Goal: Task Accomplishment & Management: Use online tool/utility

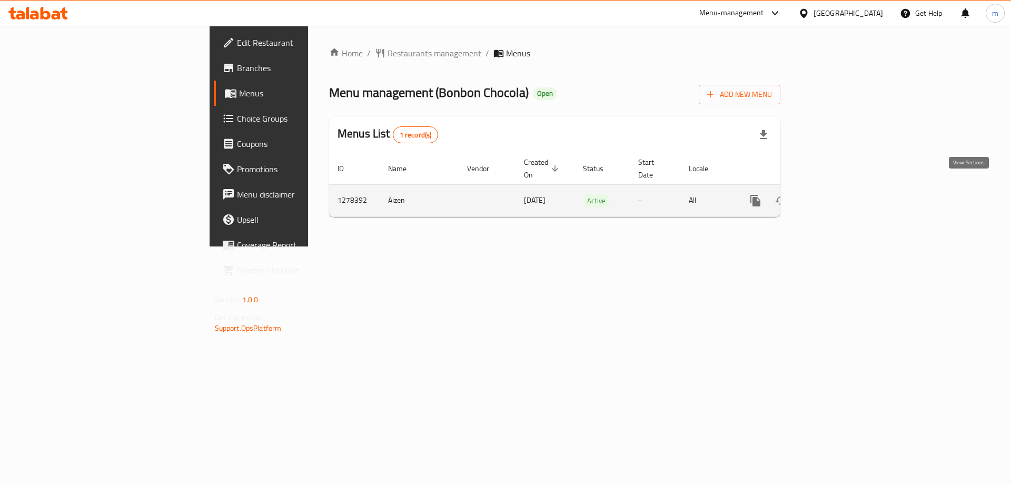
click at [838, 194] on icon "enhanced table" at bounding box center [831, 200] width 13 height 13
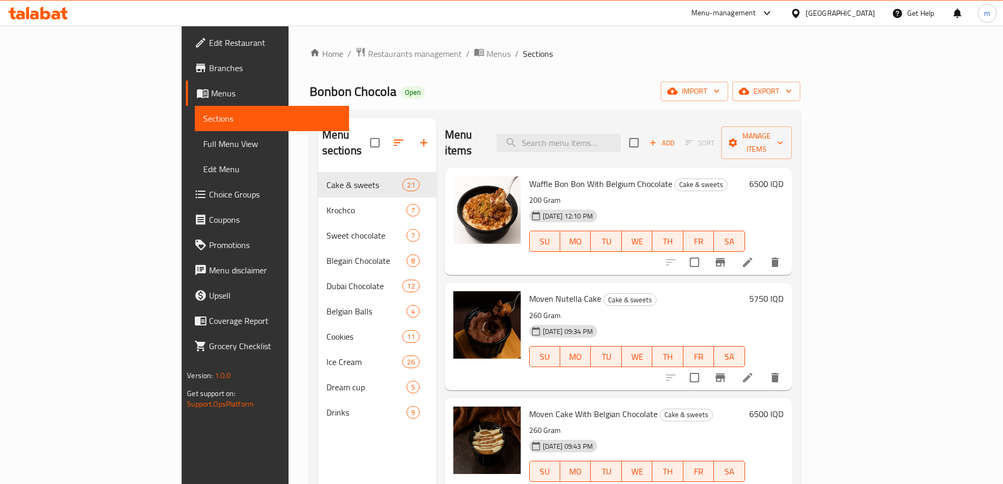
click at [203, 147] on span "Full Menu View" at bounding box center [271, 143] width 137 height 13
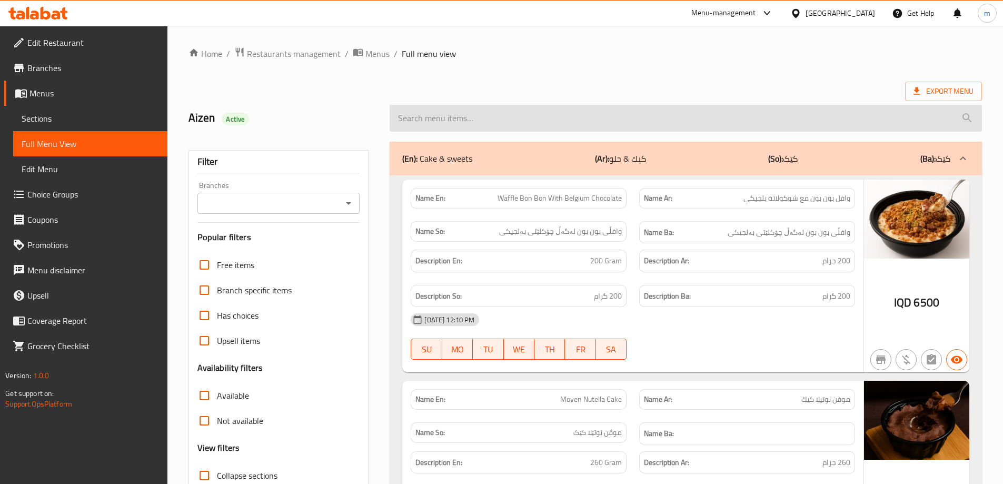
click at [563, 114] on input "search" at bounding box center [686, 118] width 592 height 27
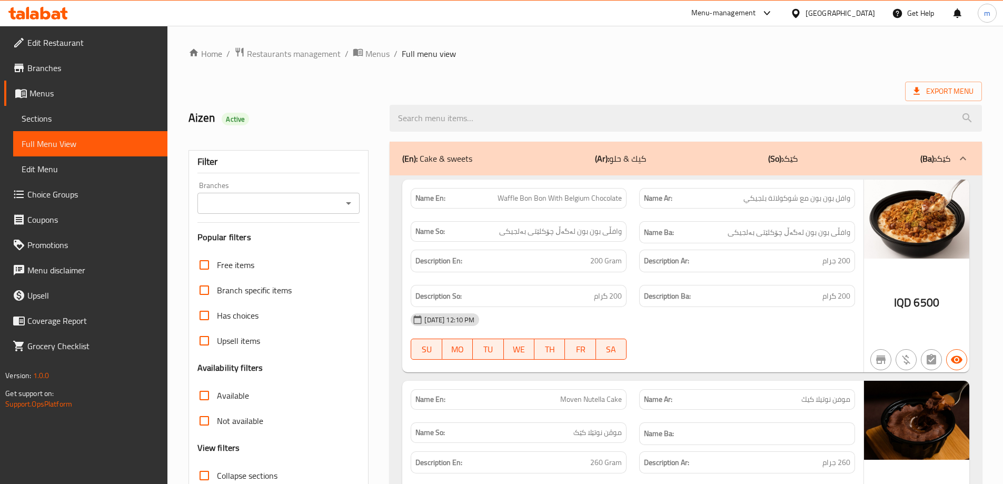
paste input "Sweet Chocolate Kinder"
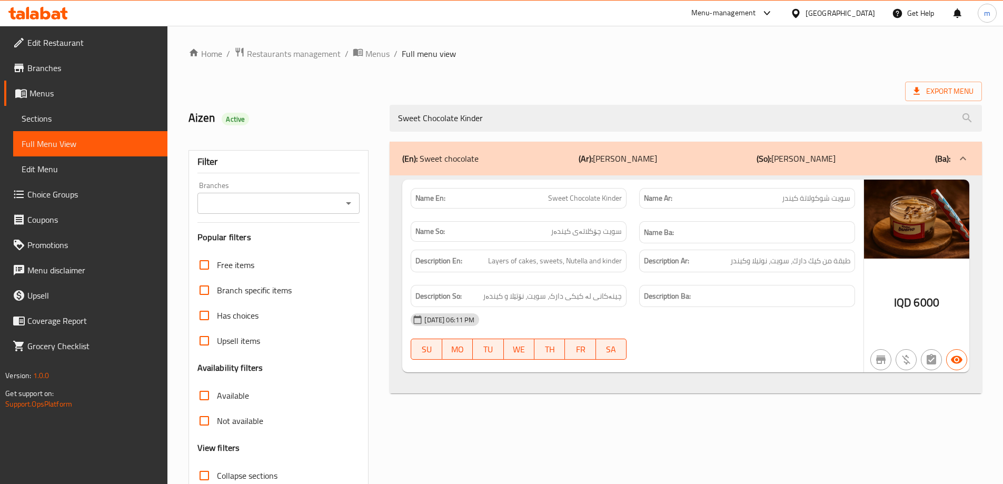
click at [357, 200] on div "Branches" at bounding box center [278, 203] width 163 height 21
type input "Sweet Chocolate Kinder"
click at [353, 200] on icon "Open" at bounding box center [348, 203] width 13 height 13
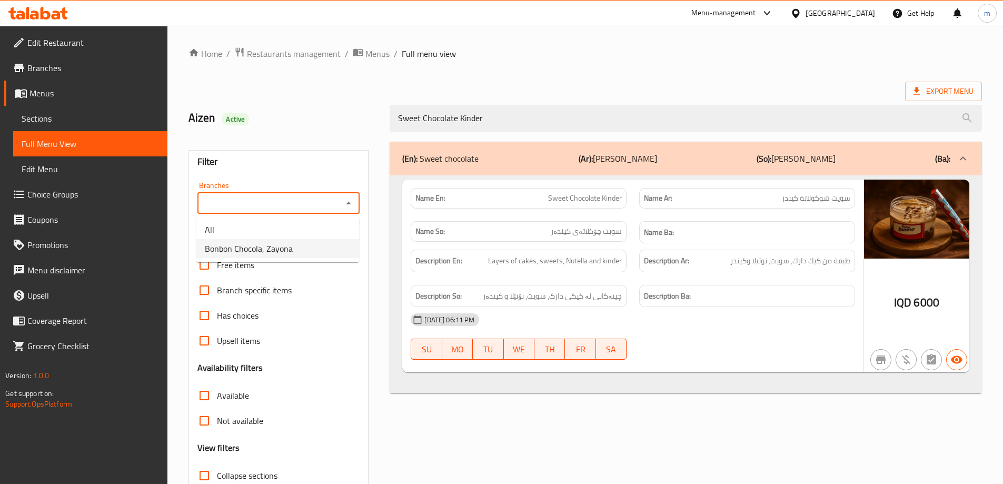
click at [295, 250] on li "Bonbon Chocola, Zayona" at bounding box center [277, 248] width 163 height 19
type input "Bonbon Chocola, Zayona"
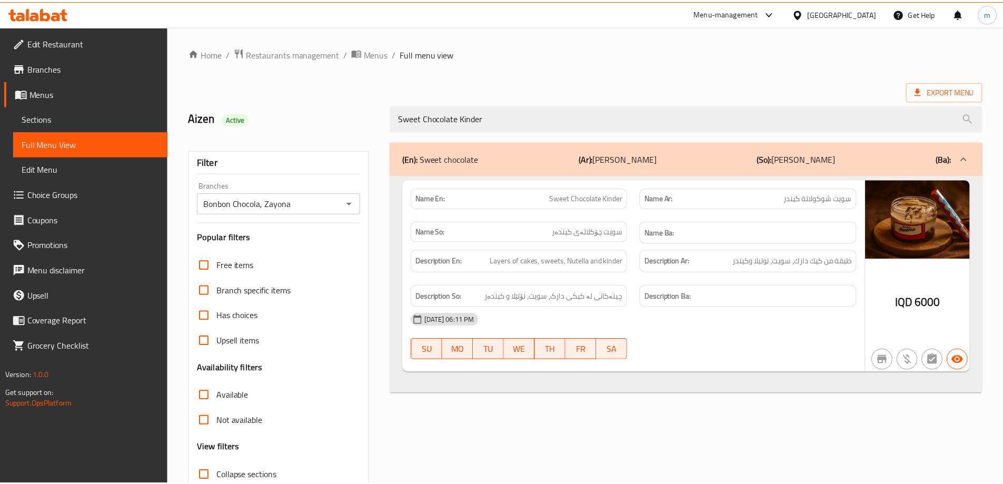
scroll to position [76, 0]
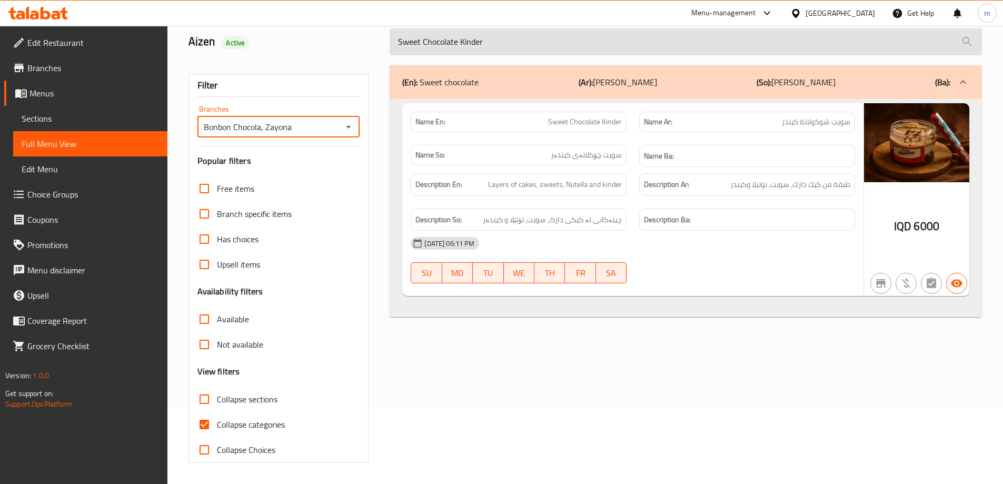
click at [466, 39] on input "Sweet Chocolate Kinder" at bounding box center [686, 41] width 592 height 27
paste input "Raffaello"
type input "Sweet Chocolate Raffaello"
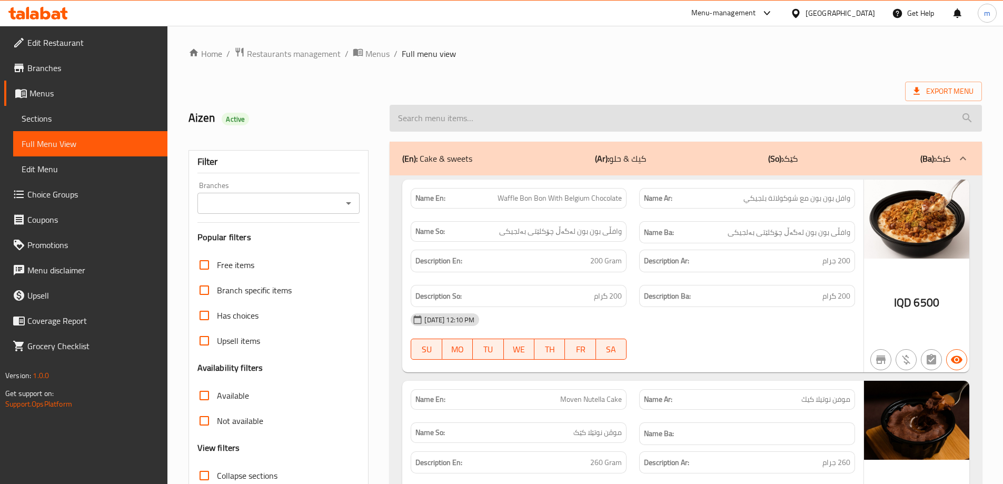
click at [606, 109] on input "search" at bounding box center [686, 118] width 592 height 27
paste input "Sweet Chocolate Raffaello"
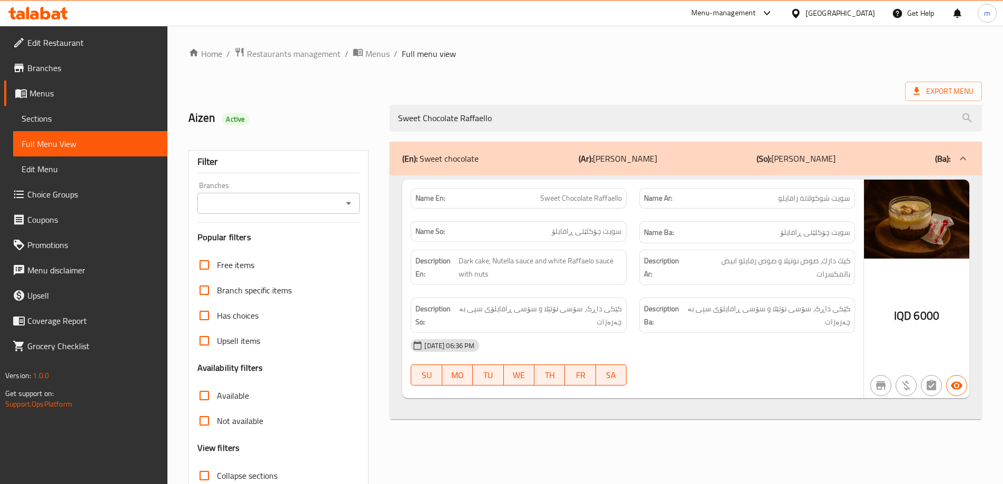
click at [350, 202] on icon "Open" at bounding box center [348, 203] width 5 height 3
type input "Sweet Chocolate Raffaello"
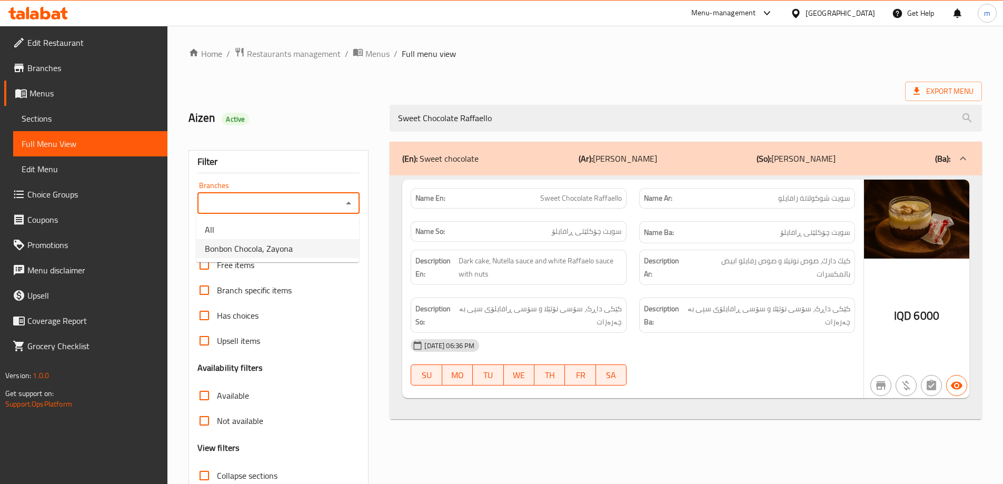
click at [312, 245] on li "Bonbon Chocola, Zayona" at bounding box center [277, 248] width 163 height 19
type input "Bonbon Chocola, Zayona"
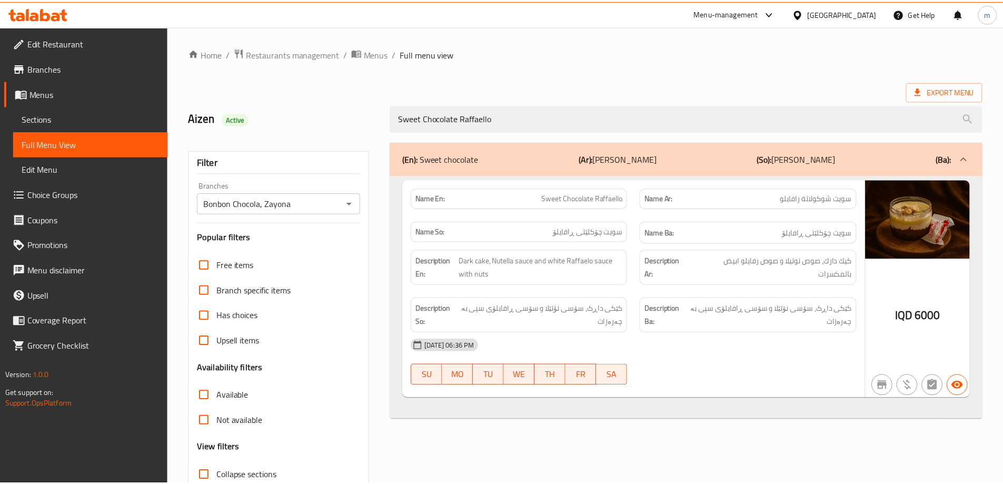
scroll to position [76, 0]
